Goal: Check status: Check status

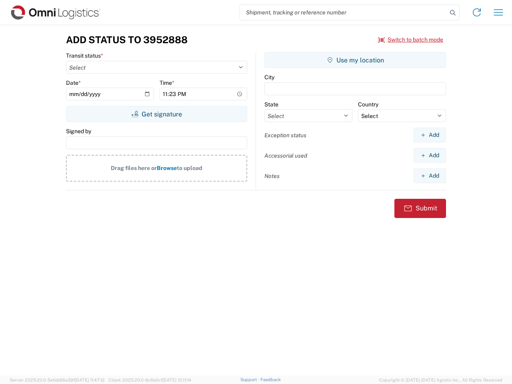
click at [343, 12] on input "search" at bounding box center [343, 12] width 207 height 15
click at [453, 13] on icon at bounding box center [452, 12] width 11 height 11
click at [477, 12] on icon at bounding box center [476, 12] width 13 height 13
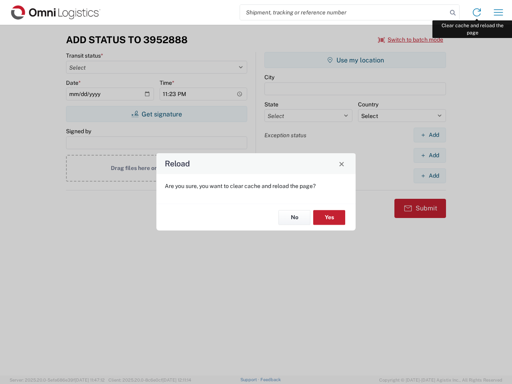
click at [498, 12] on div "Reload Are you sure, you want to clear cache and reload the page? No Yes" at bounding box center [256, 192] width 512 height 384
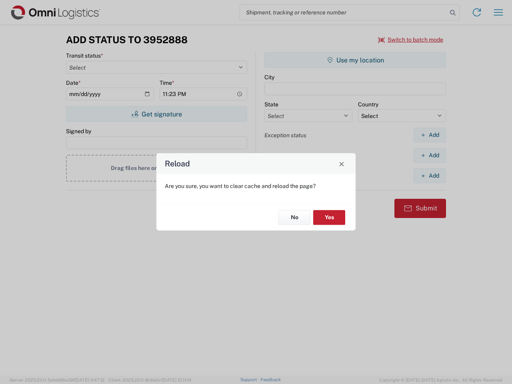
click at [411, 40] on div "Reload Are you sure, you want to clear cache and reload the page? No Yes" at bounding box center [256, 192] width 512 height 384
click at [156, 114] on div "Reload Are you sure, you want to clear cache and reload the page? No Yes" at bounding box center [256, 192] width 512 height 384
click at [355, 60] on div "Reload Are you sure, you want to clear cache and reload the page? No Yes" at bounding box center [256, 192] width 512 height 384
click at [429, 135] on div "Reload Are you sure, you want to clear cache and reload the page? No Yes" at bounding box center [256, 192] width 512 height 384
click at [429, 155] on div "Reload Are you sure, you want to clear cache and reload the page? No Yes" at bounding box center [256, 192] width 512 height 384
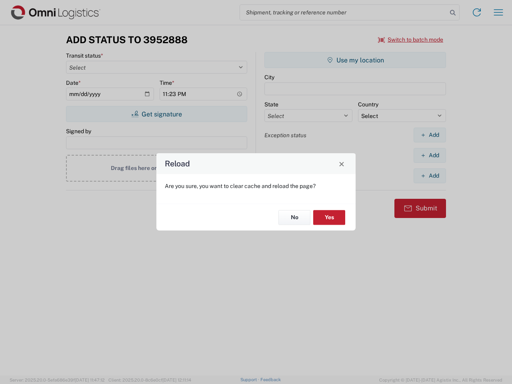
click at [429, 176] on div "Reload Are you sure, you want to clear cache and reload the page? No Yes" at bounding box center [256, 192] width 512 height 384
